Goal: Information Seeking & Learning: Learn about a topic

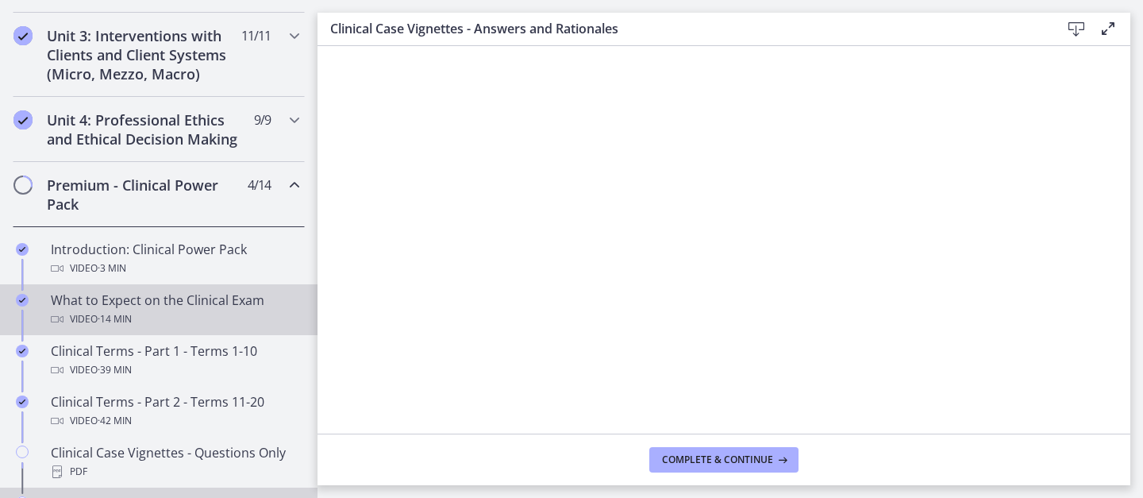
scroll to position [754, 0]
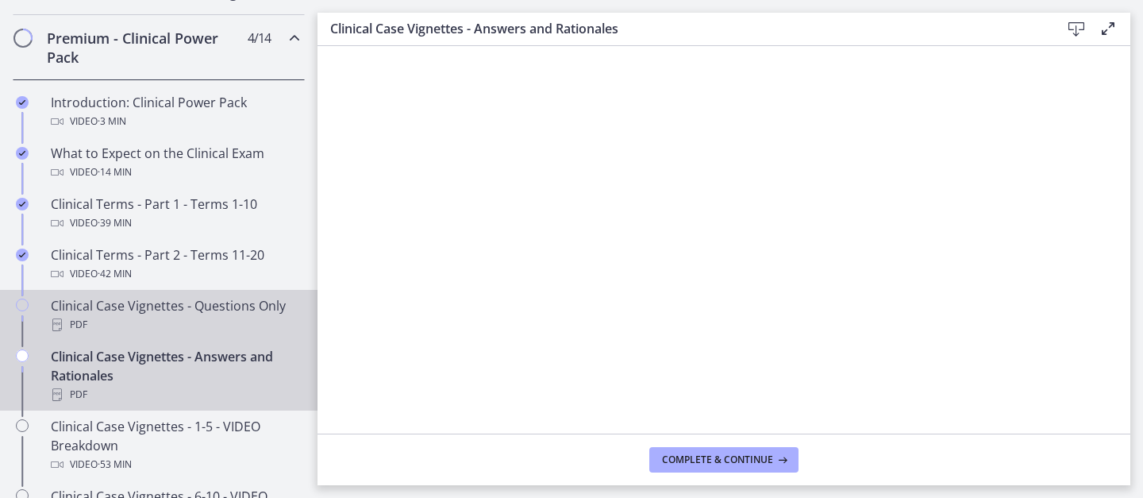
click at [144, 308] on div "Clinical Case Vignettes - Questions Only PDF" at bounding box center [175, 315] width 248 height 38
click at [133, 364] on div "Clinical Case Vignettes - Answers and Rationales PDF" at bounding box center [175, 375] width 248 height 57
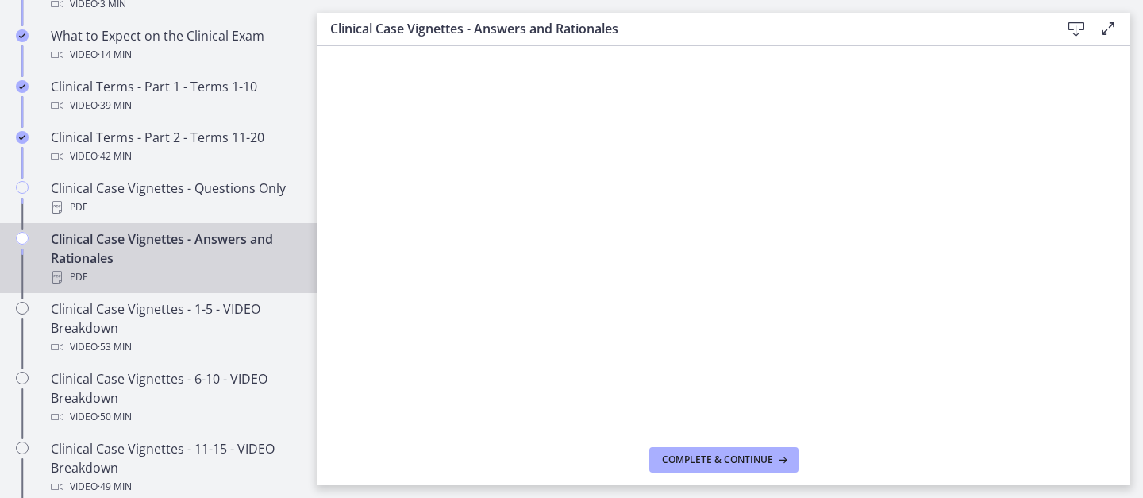
scroll to position [893, 0]
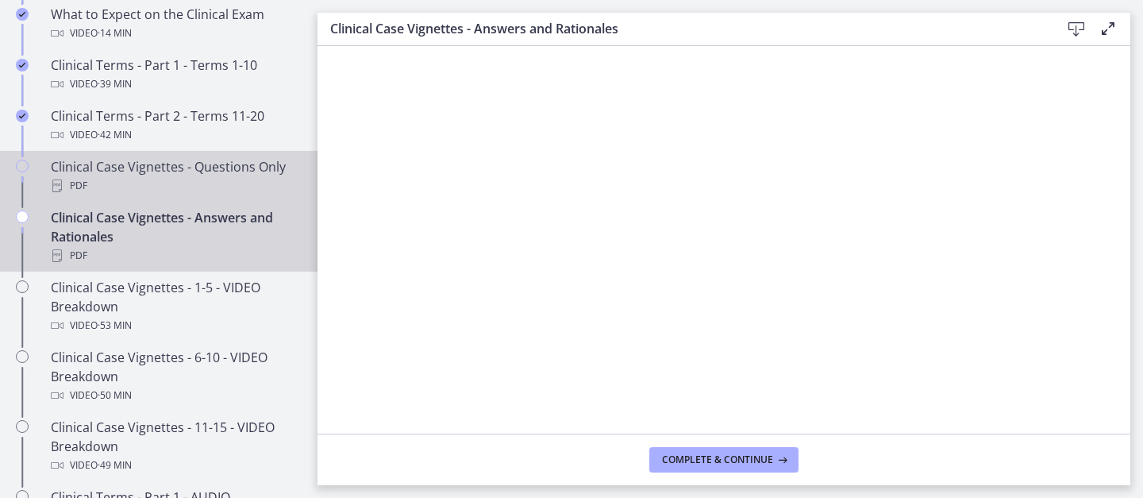
click at [193, 179] on div "PDF" at bounding box center [175, 185] width 248 height 19
click at [235, 229] on div "Clinical Case Vignettes - Answers and Rationales PDF" at bounding box center [175, 236] width 248 height 57
click at [241, 176] on div "PDF" at bounding box center [175, 185] width 248 height 19
click at [191, 229] on div "Clinical Case Vignettes - Answers and Rationales PDF" at bounding box center [175, 236] width 248 height 57
